Goal: Browse casually

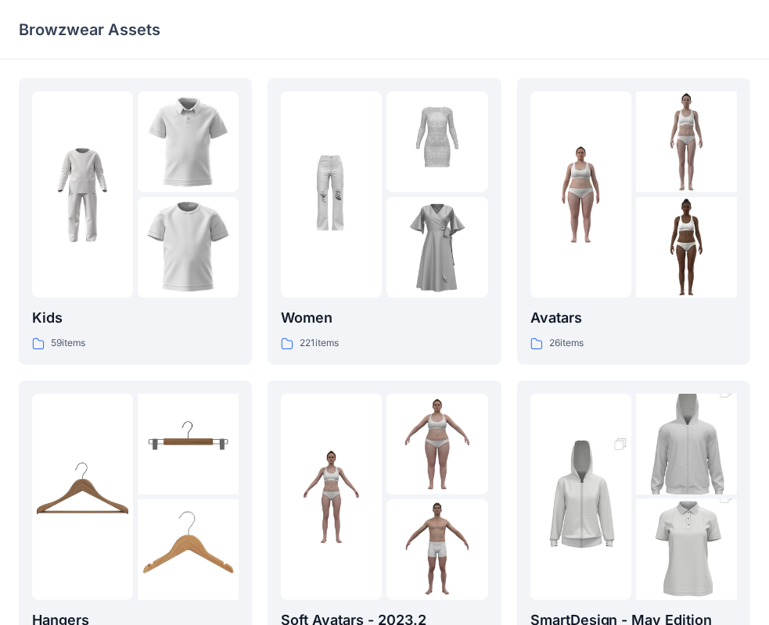
scroll to position [388, 0]
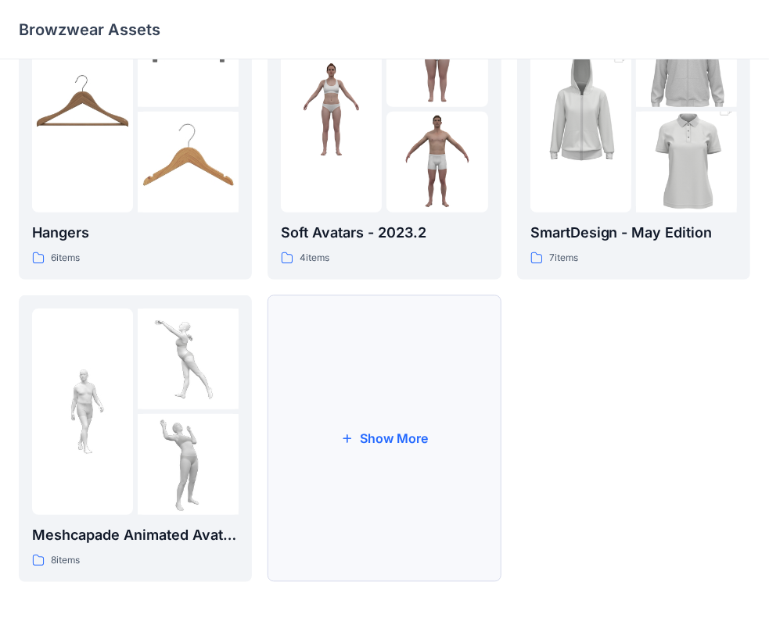
click at [398, 436] on button "Show More" at bounding box center [383, 439] width 233 height 287
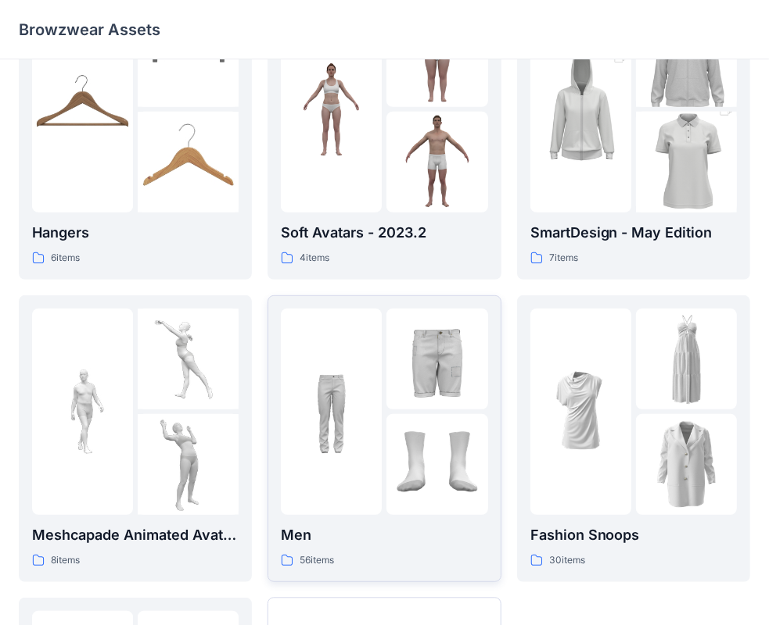
click at [391, 403] on img at bounding box center [436, 359] width 101 height 101
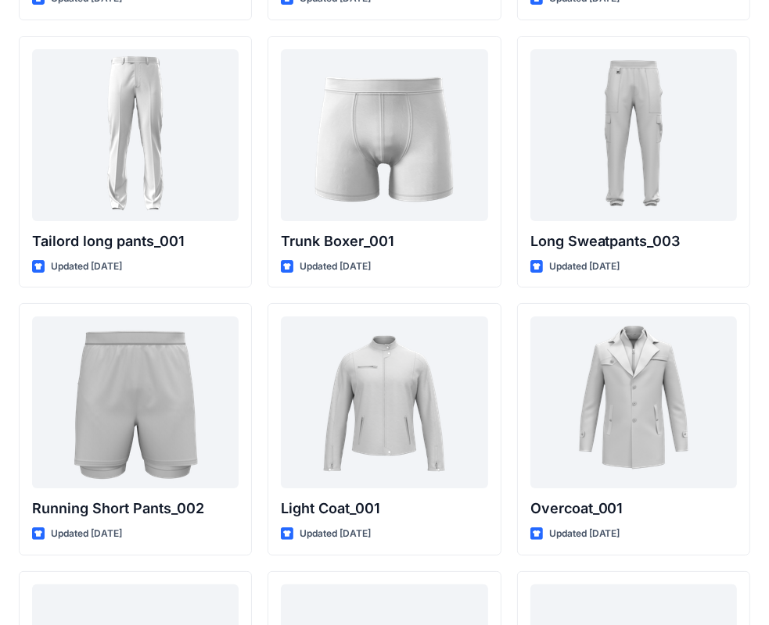
scroll to position [4339, 0]
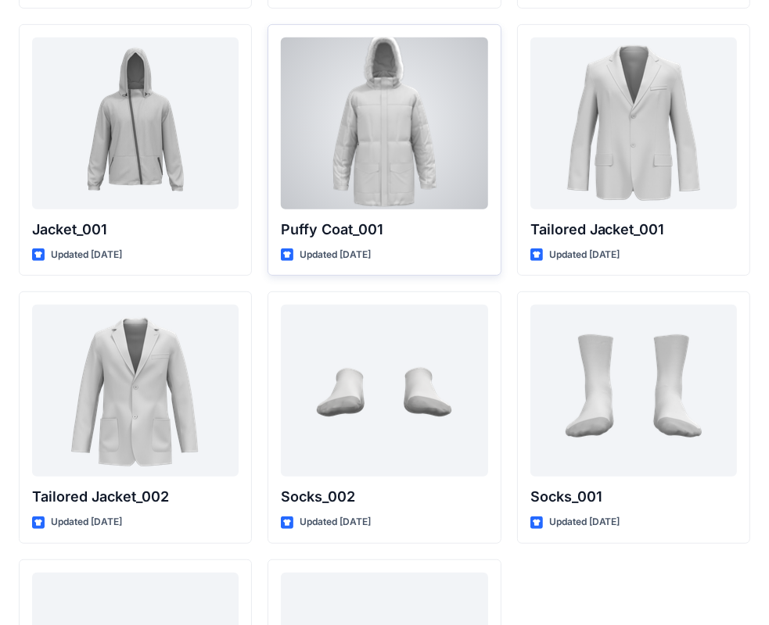
click at [389, 130] on div at bounding box center [384, 124] width 206 height 172
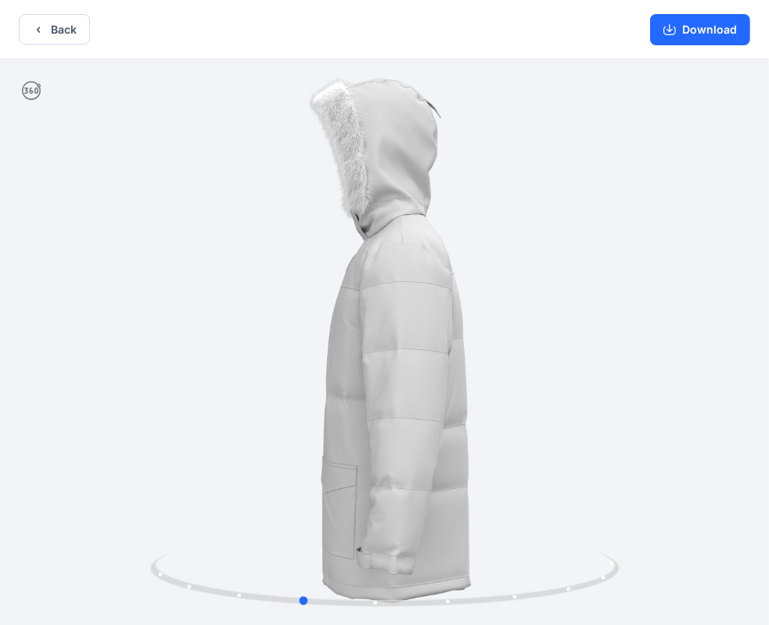
drag, startPoint x: 654, startPoint y: 436, endPoint x: 101, endPoint y: 249, distance: 583.5
click at [101, 249] on div at bounding box center [384, 343] width 769 height 569
click at [59, 32] on button "Back" at bounding box center [54, 29] width 71 height 30
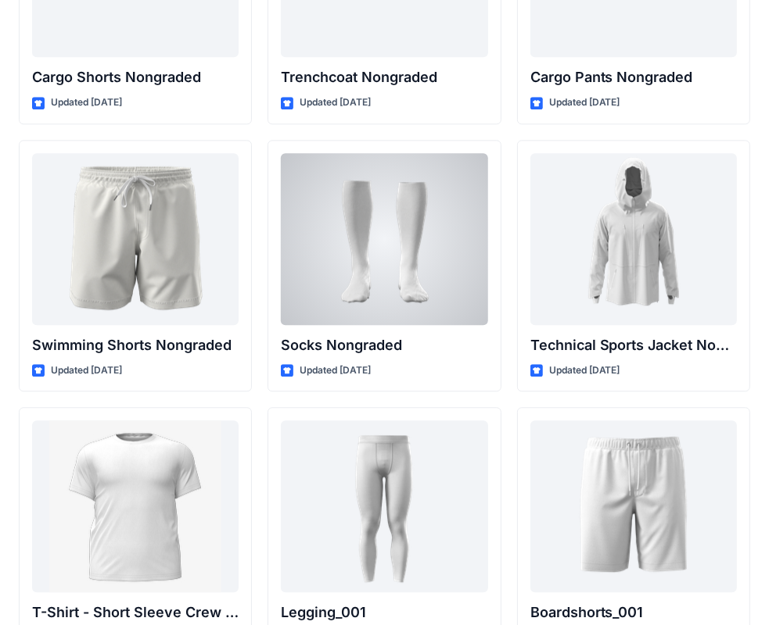
scroll to position [1801, 0]
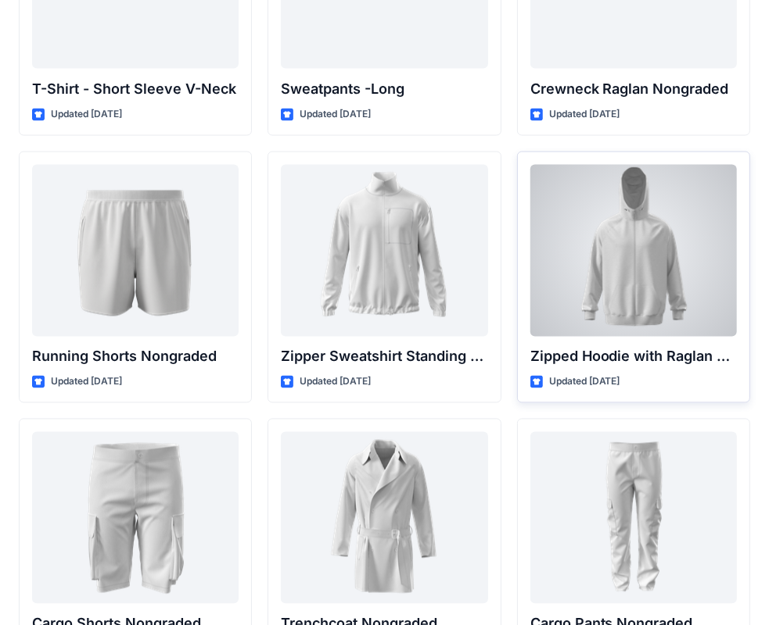
click at [661, 248] on div at bounding box center [633, 251] width 206 height 172
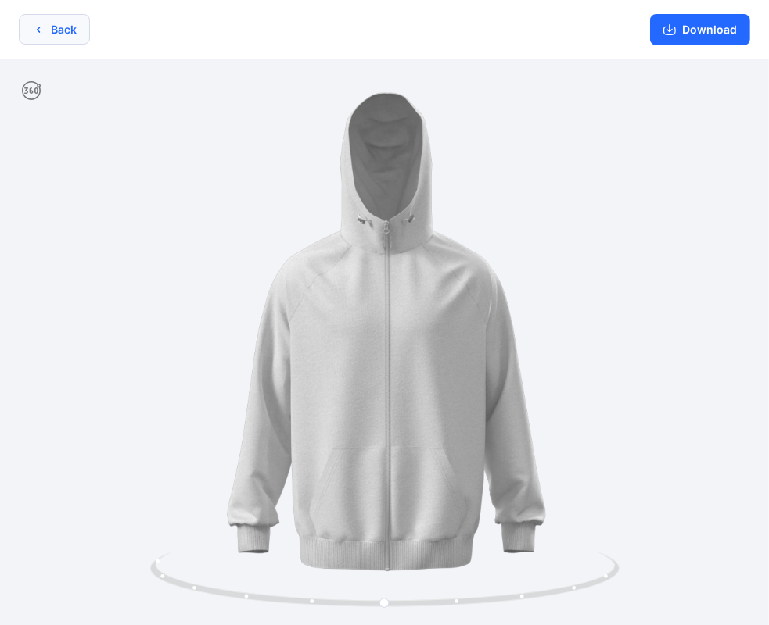
click at [55, 29] on button "Back" at bounding box center [54, 29] width 71 height 30
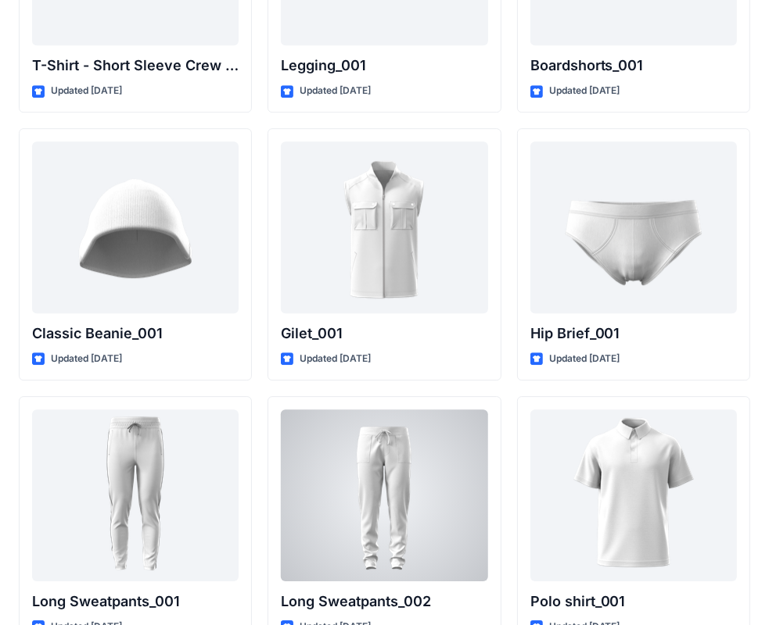
scroll to position [1801, 0]
